Goal: Transaction & Acquisition: Register for event/course

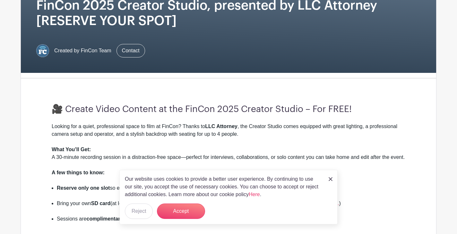
scroll to position [116, 0]
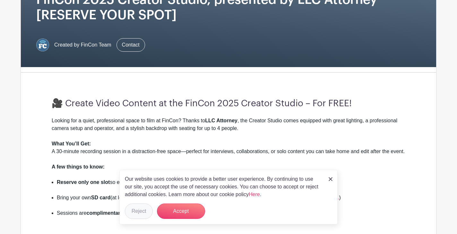
click at [145, 210] on button "Reject" at bounding box center [139, 210] width 28 height 15
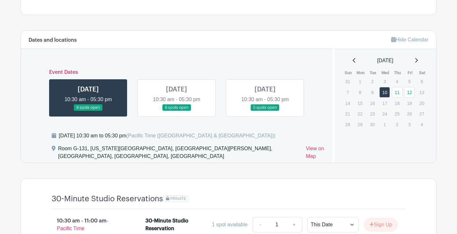
scroll to position [347, 0]
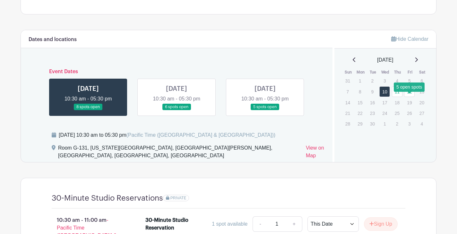
click at [409, 97] on link "12" at bounding box center [409, 91] width 11 height 11
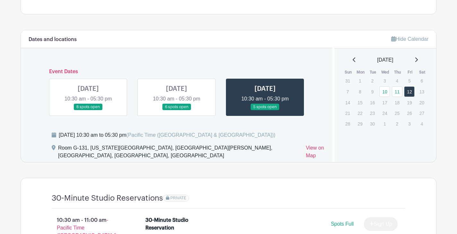
click at [265, 110] on link at bounding box center [265, 110] width 0 height 0
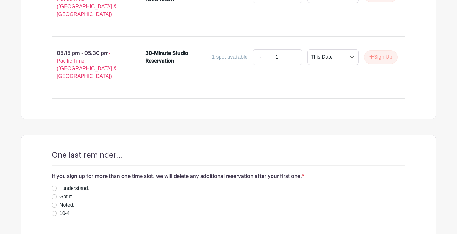
scroll to position [947, 0]
click at [55, 186] on input "I understand." at bounding box center [54, 188] width 5 height 5
radio input "true"
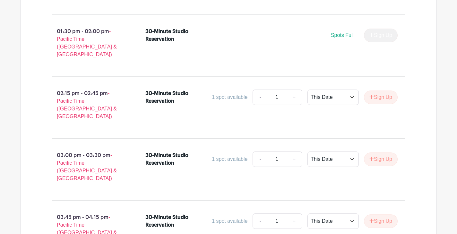
scroll to position [661, 0]
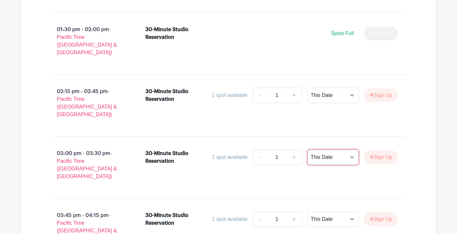
select select "select_dates"
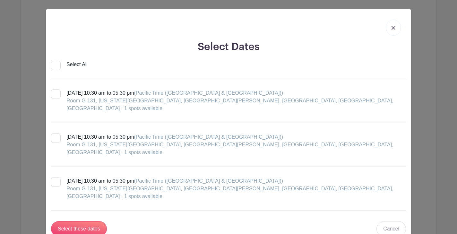
click at [393, 26] on img at bounding box center [393, 28] width 4 height 4
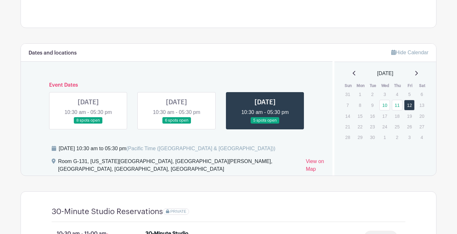
scroll to position [330, 0]
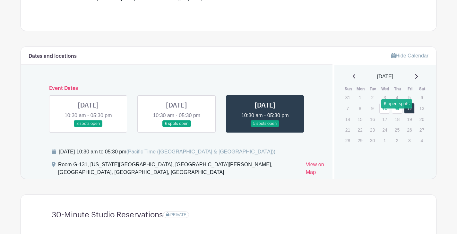
click at [396, 114] on link "11" at bounding box center [397, 108] width 11 height 11
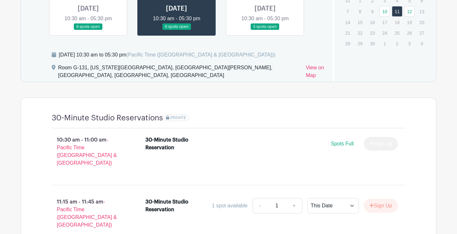
scroll to position [437, 0]
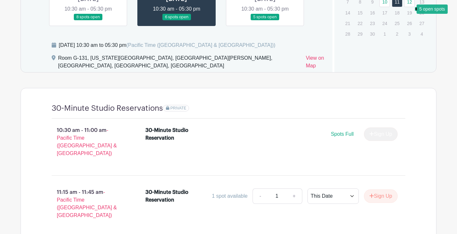
click at [411, 6] on link "12" at bounding box center [409, 1] width 11 height 11
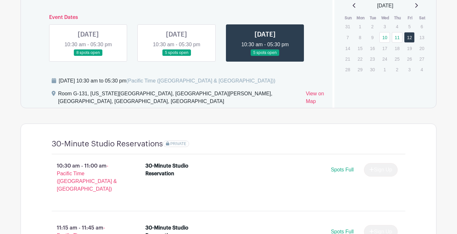
scroll to position [396, 0]
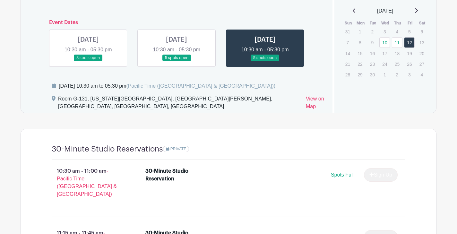
click at [88, 61] on link at bounding box center [88, 61] width 0 height 0
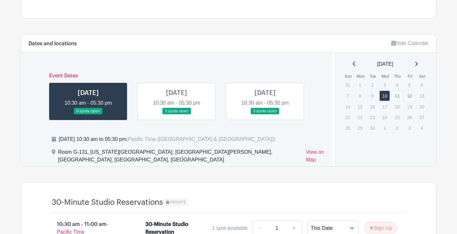
scroll to position [342, 0]
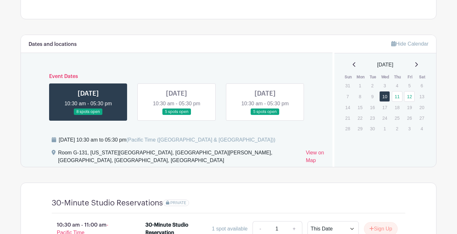
click at [265, 115] on link at bounding box center [265, 115] width 0 height 0
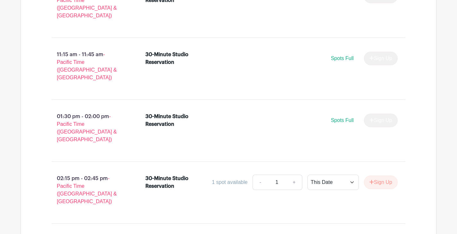
scroll to position [575, 0]
click at [380, 175] on button "Sign Up" at bounding box center [381, 181] width 34 height 13
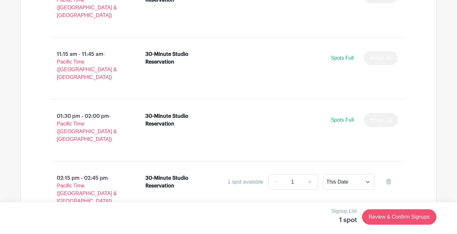
click at [395, 216] on link "Review & Confirm Signups" at bounding box center [399, 216] width 74 height 15
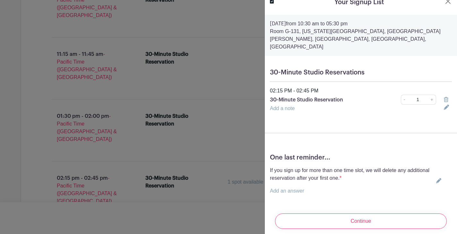
scroll to position [7, 0]
click at [311, 187] on p "Add an answer" at bounding box center [352, 191] width 164 height 8
click at [286, 188] on link "Add an answer" at bounding box center [287, 190] width 34 height 5
click at [284, 187] on label "I understand." at bounding box center [292, 191] width 30 height 8
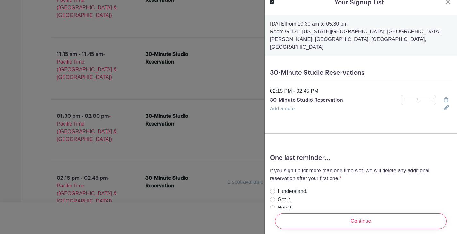
radio input "true"
click at [270, 189] on input "I understand." at bounding box center [272, 191] width 5 height 5
radio input "true"
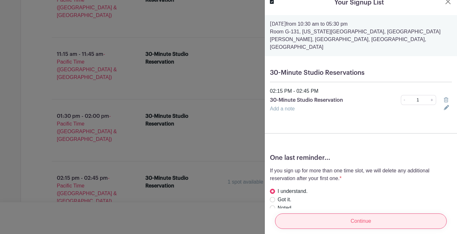
click at [317, 223] on input "Continue" at bounding box center [361, 220] width 172 height 15
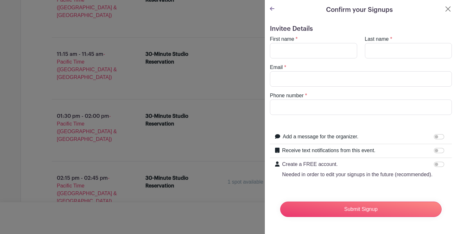
scroll to position [0, 0]
type input "[PERSON_NAME]"
type input "Israel"
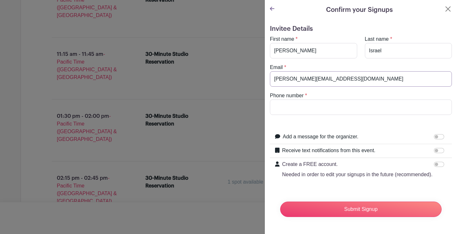
type input "[PERSON_NAME][EMAIL_ADDRESS][DOMAIN_NAME]"
click at [366, 116] on form "Invitee Details First name * [PERSON_NAME] Last name * [GEOGRAPHIC_DATA] Email …" at bounding box center [361, 123] width 182 height 197
type input "5035224682"
click at [440, 136] on input "Add a message for the organizer." at bounding box center [439, 136] width 10 height 5
checkbox input "true"
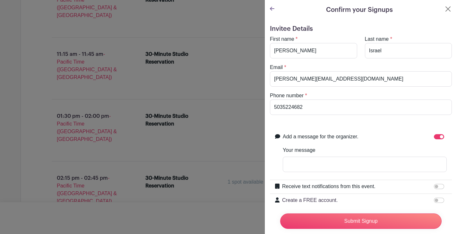
click at [441, 188] on input "Receive text notifications from this event." at bounding box center [439, 186] width 10 height 5
checkbox input "true"
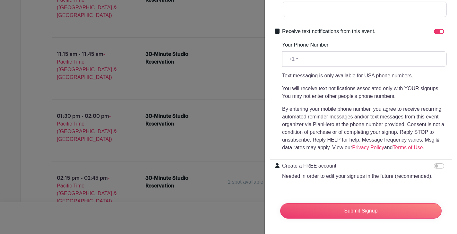
scroll to position [155, 0]
click at [441, 166] on input "Create a FREE account. Needed in order to edit your signups in the future (reco…" at bounding box center [439, 165] width 10 height 5
checkbox input "true"
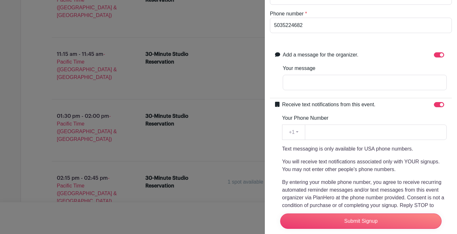
scroll to position [78, 0]
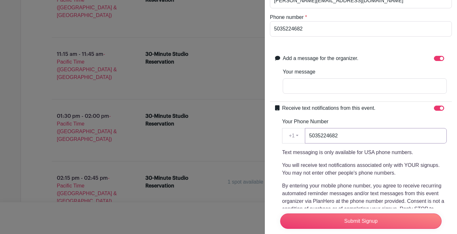
type input "5035224682"
click at [341, 84] on input "Your message" at bounding box center [364, 85] width 164 height 15
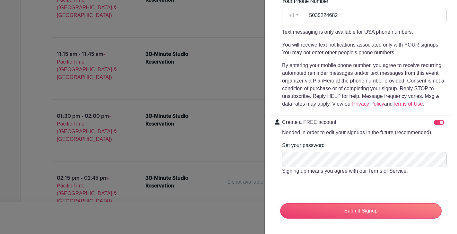
scroll to position [198, 0]
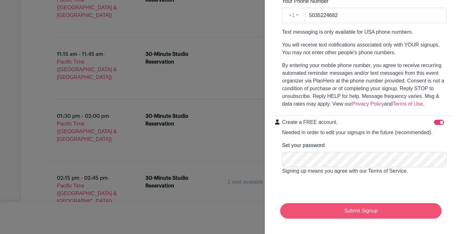
type input "Thank you!"
click at [358, 212] on input "Submit Signup" at bounding box center [360, 210] width 161 height 15
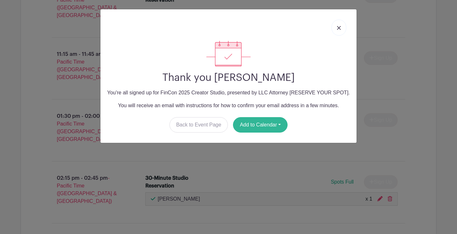
click at [274, 125] on button "Add to Calendar" at bounding box center [260, 124] width 55 height 15
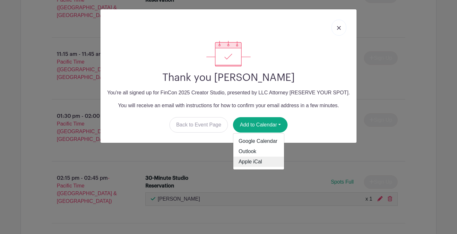
click at [263, 161] on link "Apple iCal" at bounding box center [258, 161] width 51 height 10
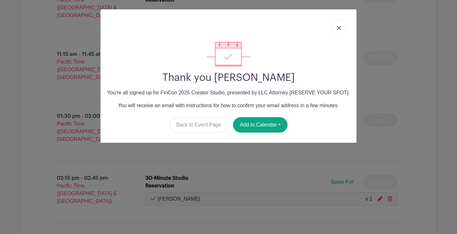
click at [341, 27] on link at bounding box center [338, 28] width 15 height 16
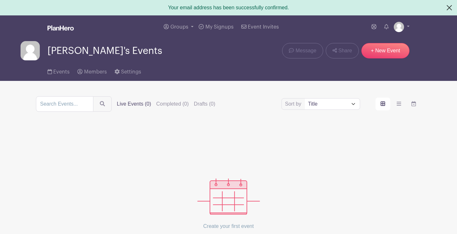
click at [451, 7] on button "Close" at bounding box center [448, 7] width 15 height 15
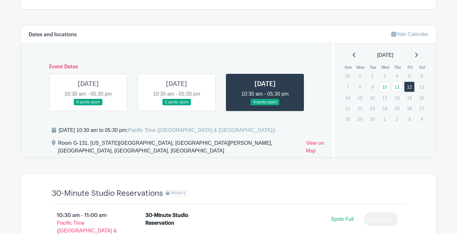
scroll to position [344, 0]
click at [88, 105] on link at bounding box center [88, 105] width 0 height 0
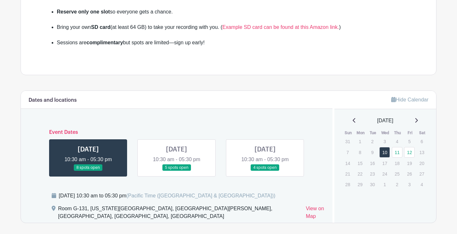
scroll to position [278, 0]
